Goal: Task Accomplishment & Management: Manage account settings

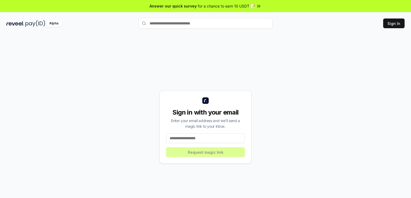
click at [219, 136] on input at bounding box center [205, 138] width 79 height 10
click at [192, 139] on input at bounding box center [205, 138] width 79 height 10
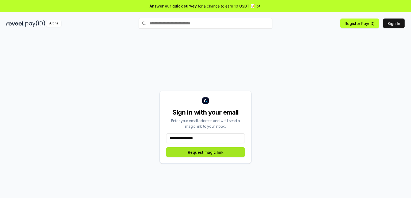
type input "**********"
click at [201, 153] on button "Request magic link" at bounding box center [205, 152] width 79 height 10
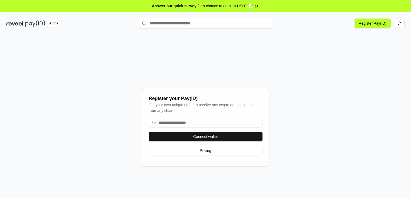
click at [189, 122] on input at bounding box center [206, 123] width 114 height 10
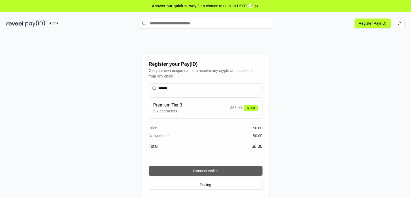
type input "******"
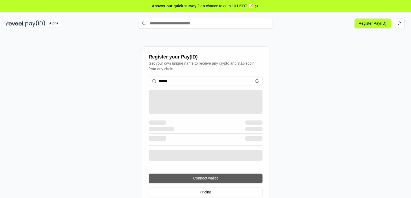
click at [226, 170] on div "****** Connect wallet Pricing" at bounding box center [206, 136] width 114 height 129
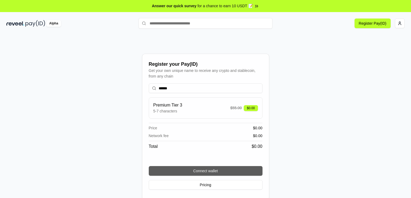
click at [224, 174] on button "Connect wallet" at bounding box center [206, 171] width 114 height 10
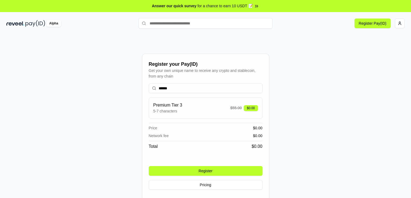
click at [208, 168] on button "Register" at bounding box center [206, 171] width 114 height 10
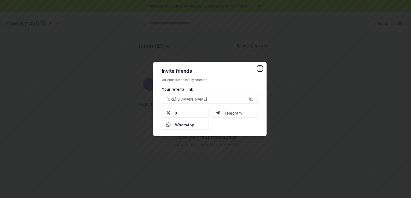
click at [261, 66] on icon "button" at bounding box center [260, 68] width 4 height 4
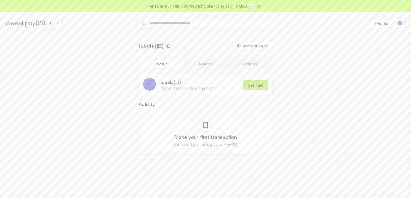
click at [256, 87] on button "Get Paid" at bounding box center [255, 85] width 25 height 10
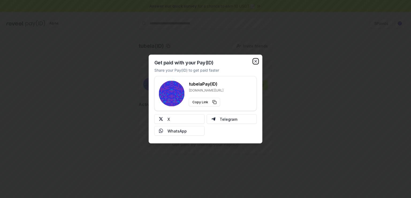
click at [255, 62] on icon "button" at bounding box center [256, 61] width 2 height 2
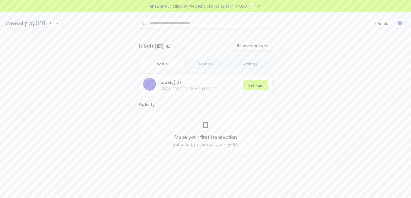
click at [210, 123] on div at bounding box center [205, 124] width 13 height 13
click at [205, 125] on icon at bounding box center [206, 125] width 6 height 6
click at [399, 24] on html "Answer our quick survey for a chance to earn 10 USDT 📝 Alpha 5 Points tubela(ID…" at bounding box center [205, 99] width 411 height 198
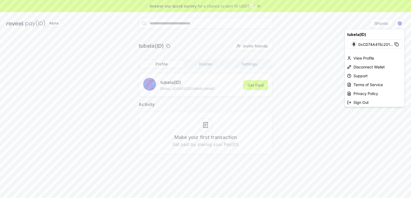
click at [305, 77] on html "Answer our quick survey for a chance to earn 10 USDT 📝 Alpha 5 Points tubela(ID…" at bounding box center [205, 99] width 411 height 198
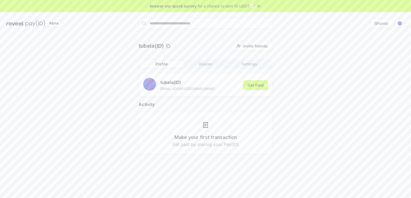
click at [237, 4] on span "for a chance to earn 10 USDT 📝" at bounding box center [226, 6] width 57 height 6
click at [35, 24] on img at bounding box center [35, 23] width 20 height 7
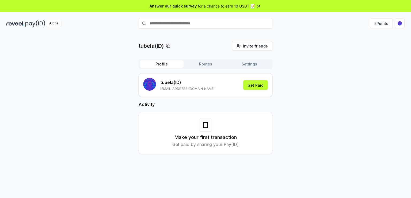
click at [207, 131] on div "Make your first transaction Get paid by sharing your Pay(ID)" at bounding box center [205, 132] width 121 height 29
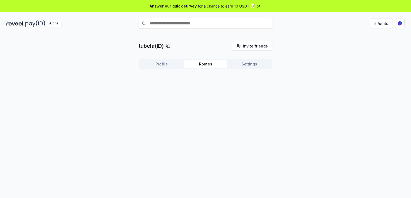
click at [211, 64] on button "Routes" at bounding box center [206, 64] width 44 height 8
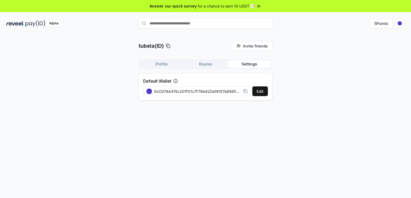
click at [251, 64] on button "Settings" at bounding box center [250, 64] width 44 height 8
click at [264, 93] on button "Edit" at bounding box center [261, 91] width 16 height 10
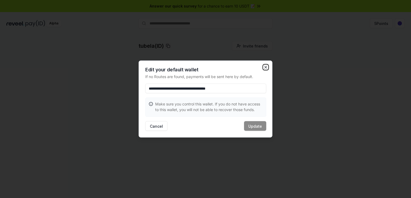
click at [264, 66] on icon "button" at bounding box center [266, 67] width 4 height 4
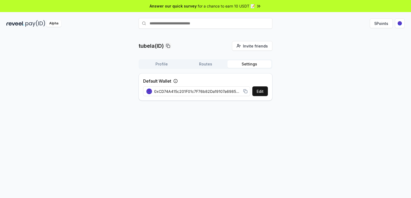
click at [234, 2] on div "Answer our quick survey for a chance to earn 10 USDT 📝" at bounding box center [205, 6] width 411 height 12
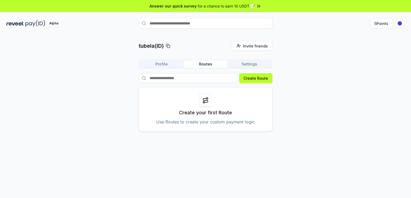
click at [206, 66] on button "Routes" at bounding box center [206, 64] width 44 height 8
click at [155, 66] on button "Profile" at bounding box center [162, 64] width 44 height 8
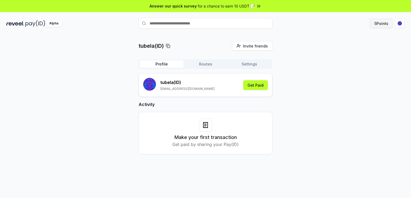
click at [380, 23] on button "5 Points" at bounding box center [381, 23] width 23 height 10
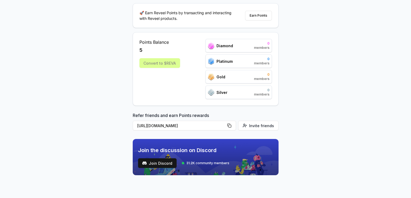
scroll to position [52, 0]
click at [162, 65] on div "Convert to $REVA" at bounding box center [160, 63] width 41 height 10
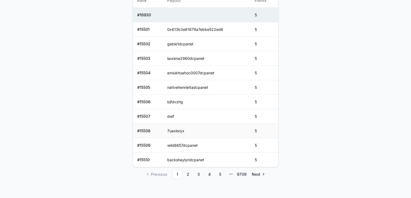
scroll to position [264, 0]
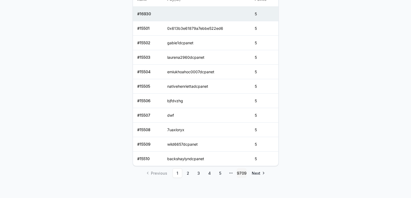
click at [240, 169] on link "9709" at bounding box center [242, 173] width 10 height 10
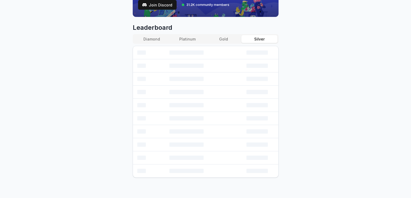
scroll to position [206, 0]
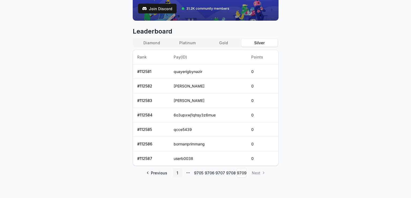
click at [176, 172] on link "1" at bounding box center [178, 173] width 10 height 10
